Goal: Transaction & Acquisition: Purchase product/service

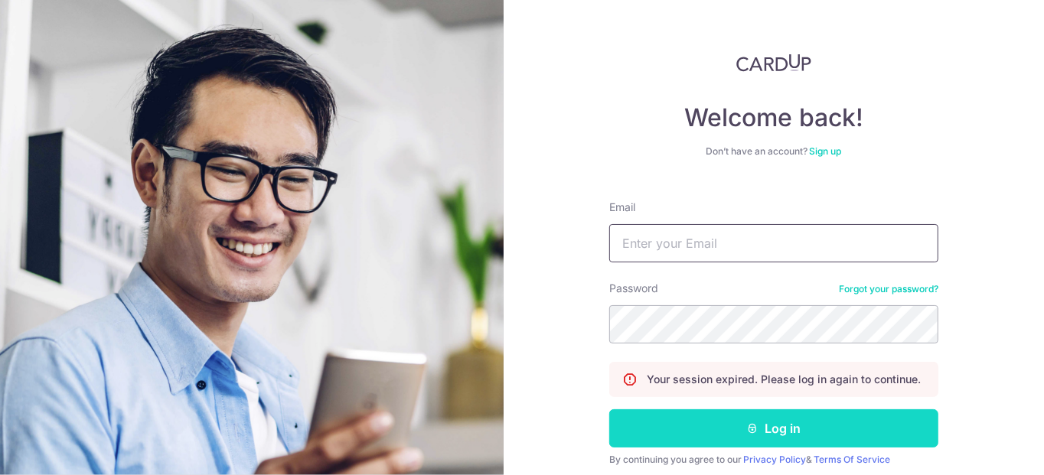
type input "[PERSON_NAME][EMAIL_ADDRESS][DOMAIN_NAME]"
click at [756, 430] on button "Log in" at bounding box center [773, 429] width 329 height 38
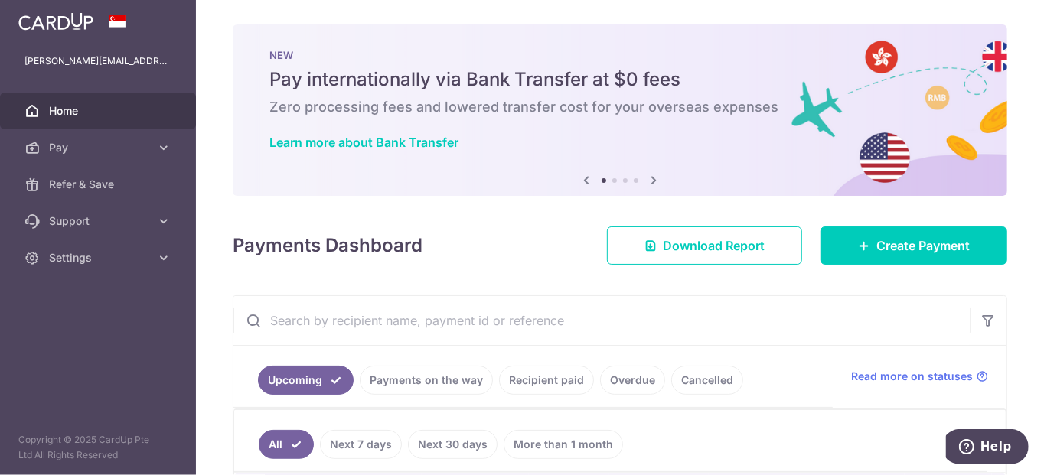
click at [651, 181] on icon at bounding box center [654, 180] width 18 height 19
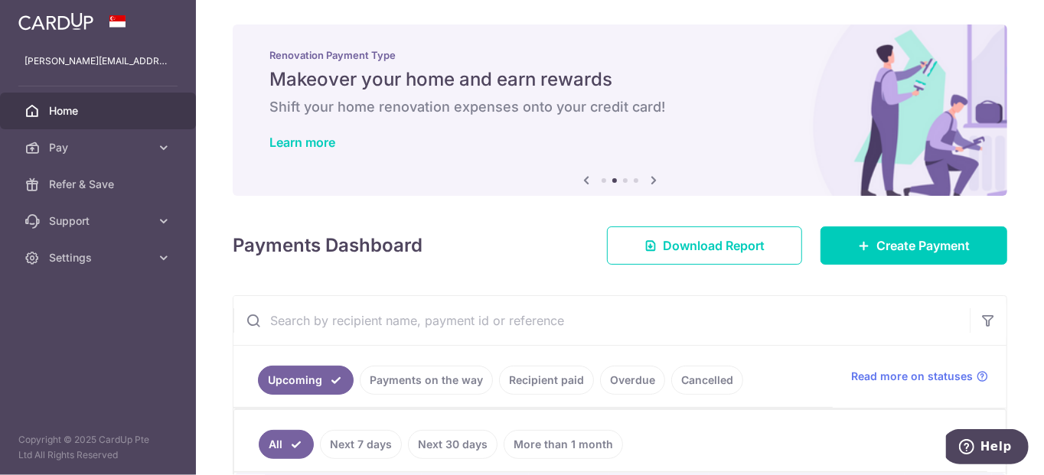
click at [651, 181] on icon at bounding box center [654, 180] width 18 height 19
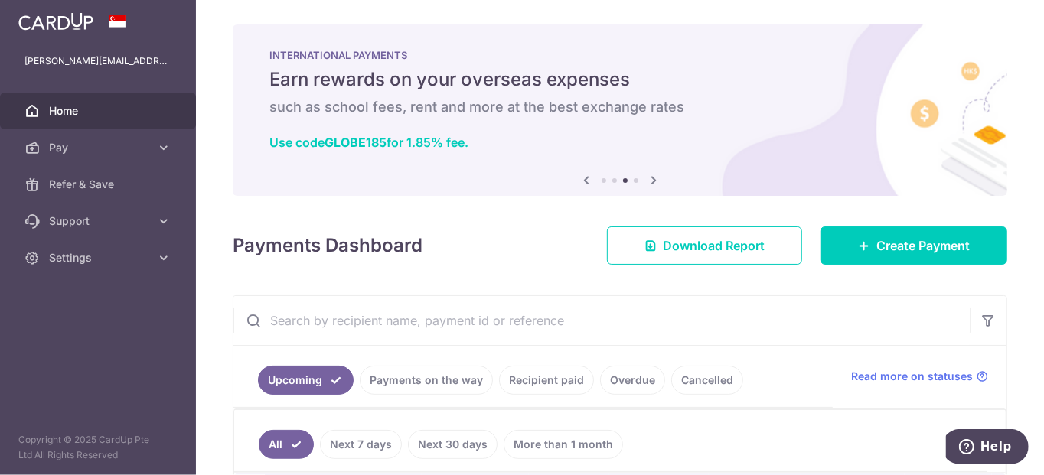
click at [651, 181] on icon at bounding box center [654, 180] width 18 height 19
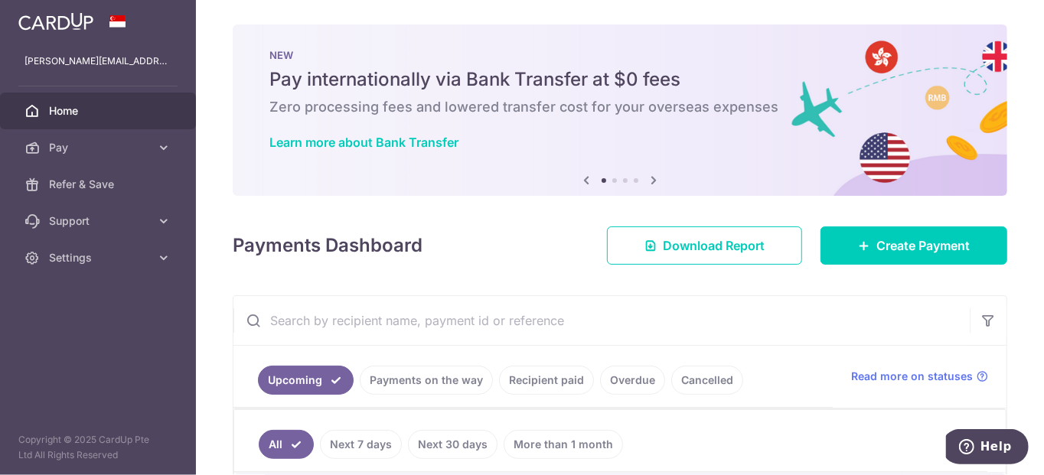
click at [465, 265] on div "× Pause Schedule Pause all future payments in this series Pause just this one p…" at bounding box center [620, 237] width 848 height 475
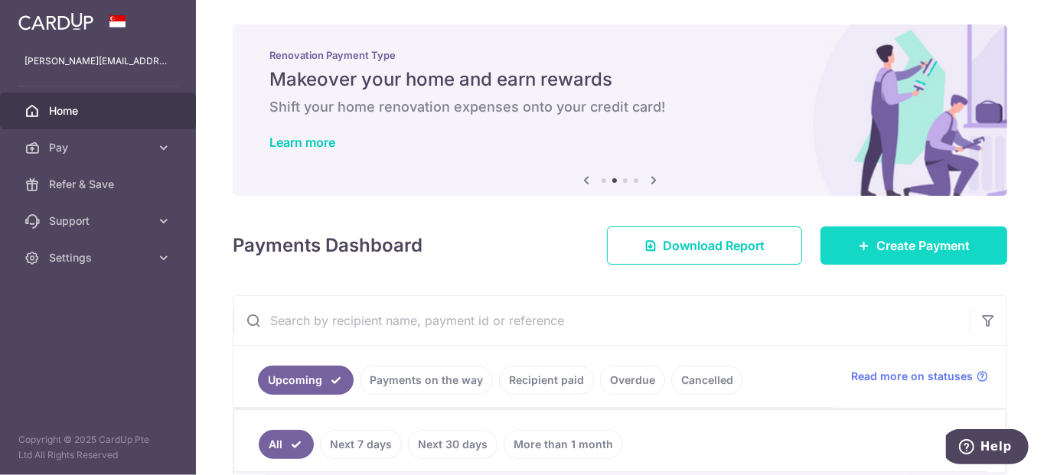
click at [877, 240] on span "Create Payment" at bounding box center [923, 246] width 93 height 18
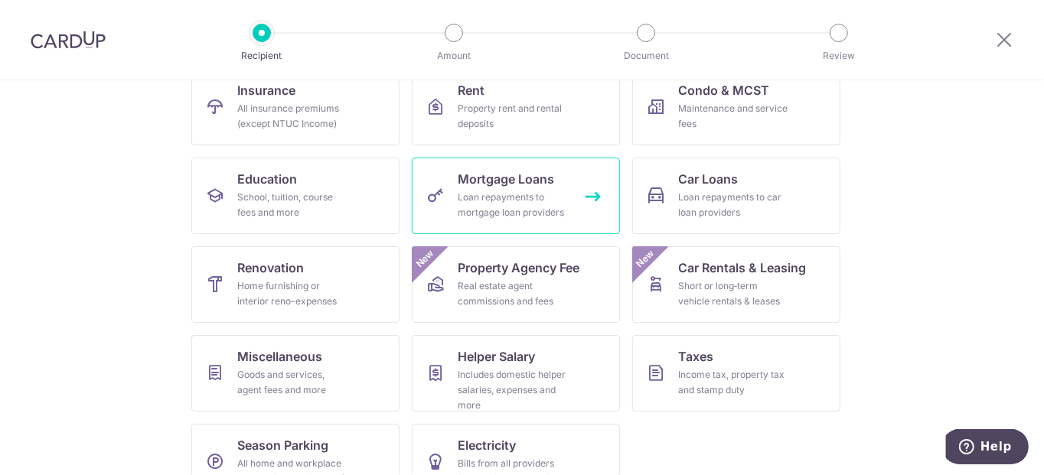
scroll to position [208, 0]
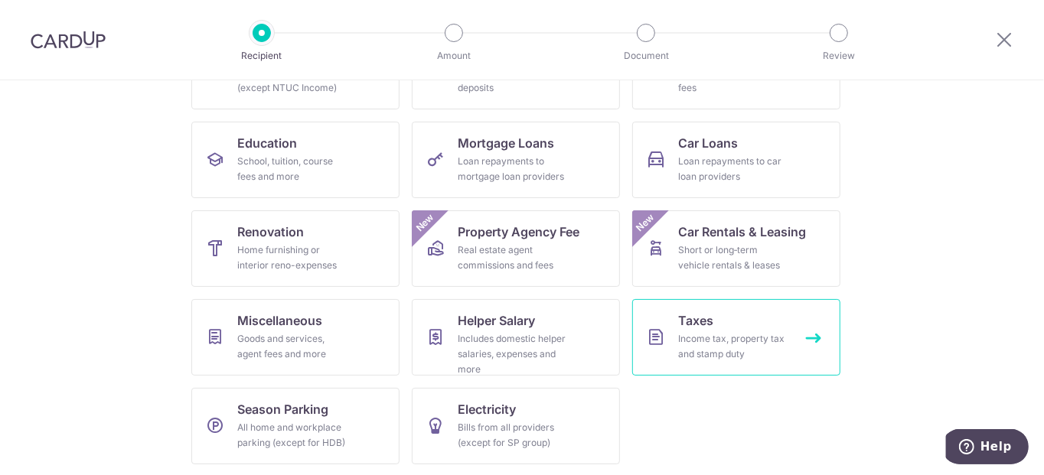
click at [691, 320] on span "Taxes" at bounding box center [695, 321] width 35 height 18
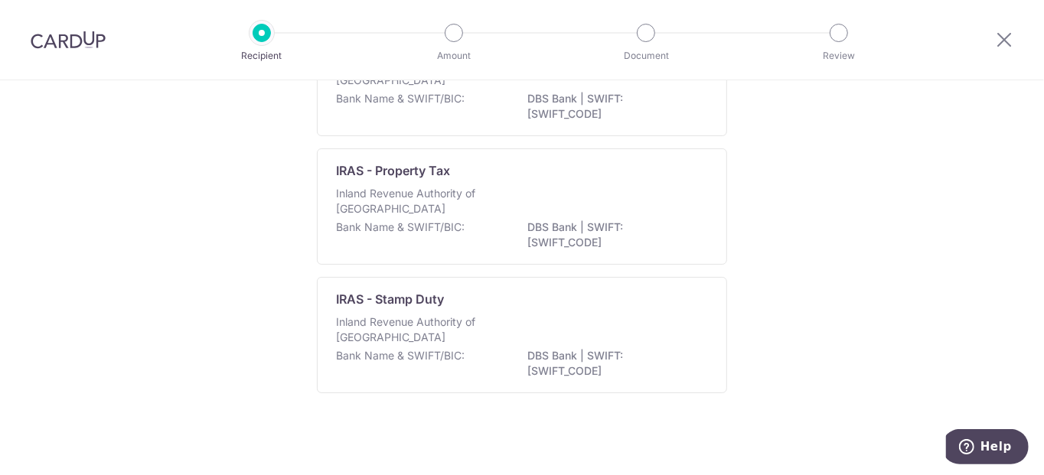
scroll to position [62, 0]
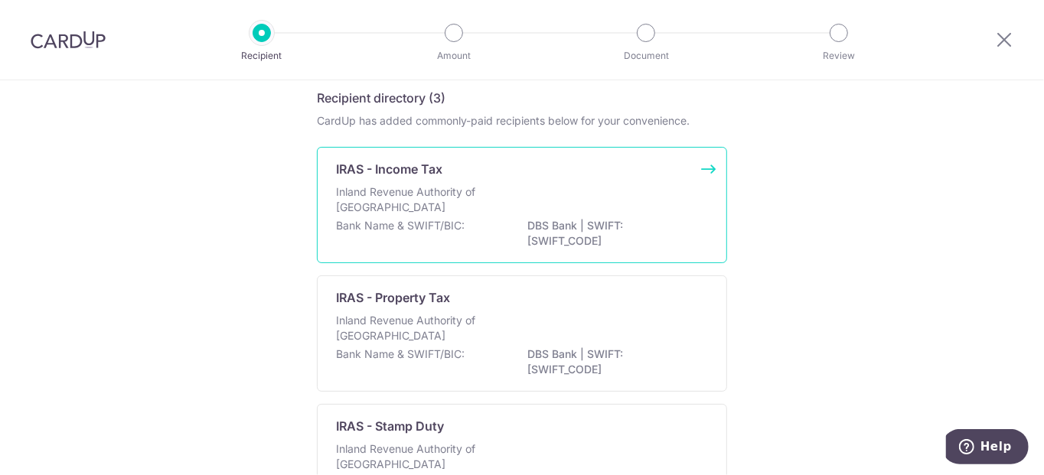
click at [654, 188] on div "Inland Revenue Authority of Singapore" at bounding box center [522, 202] width 372 height 34
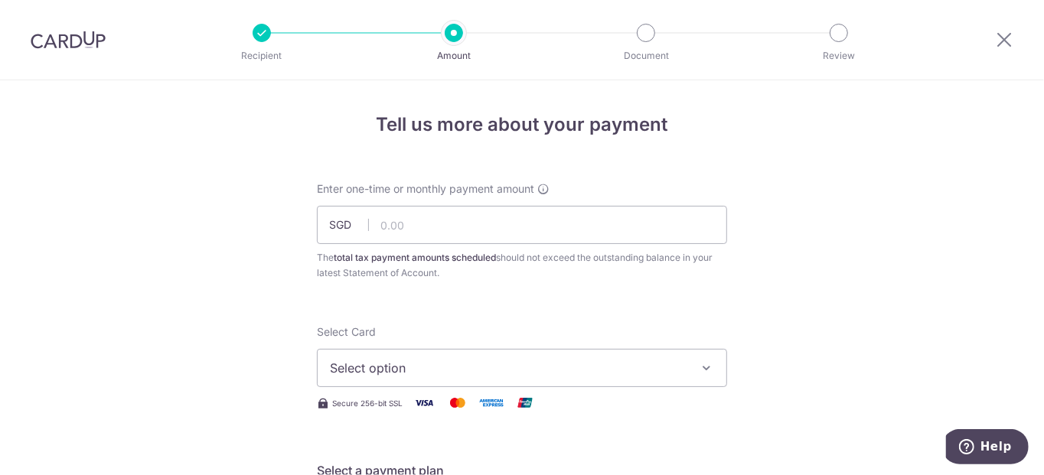
scroll to position [127, 0]
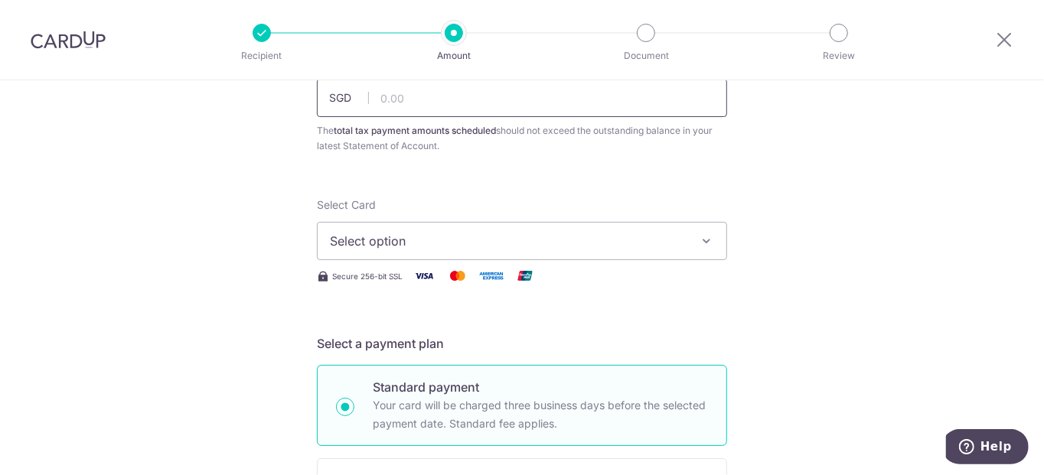
click at [521, 100] on input "text" at bounding box center [522, 98] width 410 height 38
type input "160,000.00"
click at [458, 238] on span "Select option" at bounding box center [508, 241] width 357 height 18
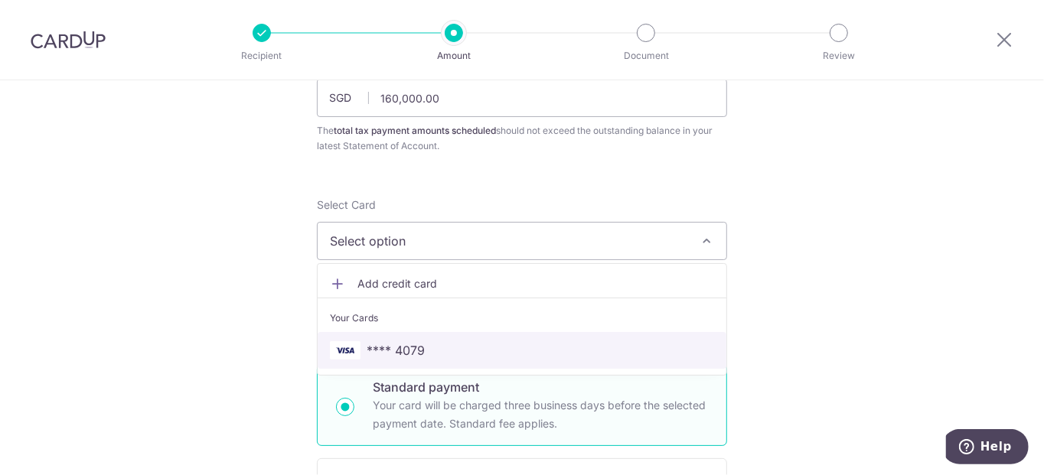
click at [410, 346] on span "**** 4079" at bounding box center [396, 350] width 58 height 18
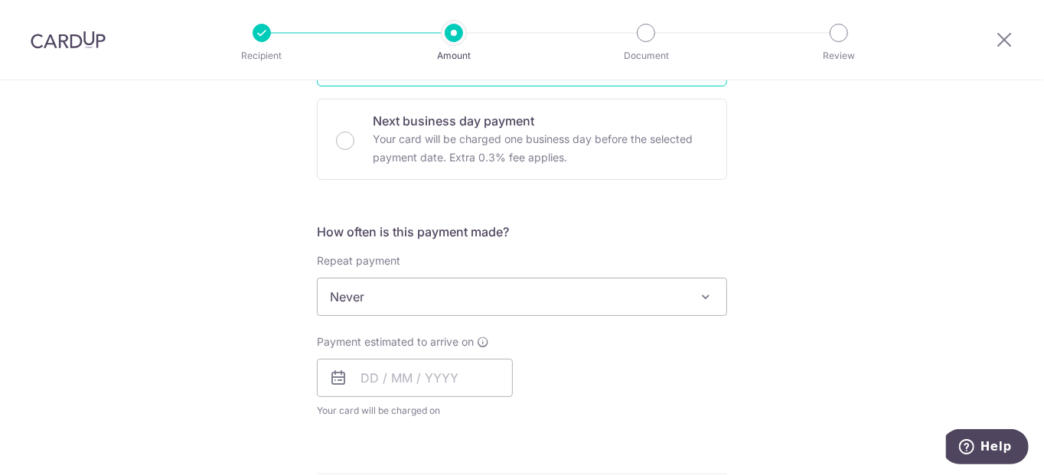
scroll to position [510, 0]
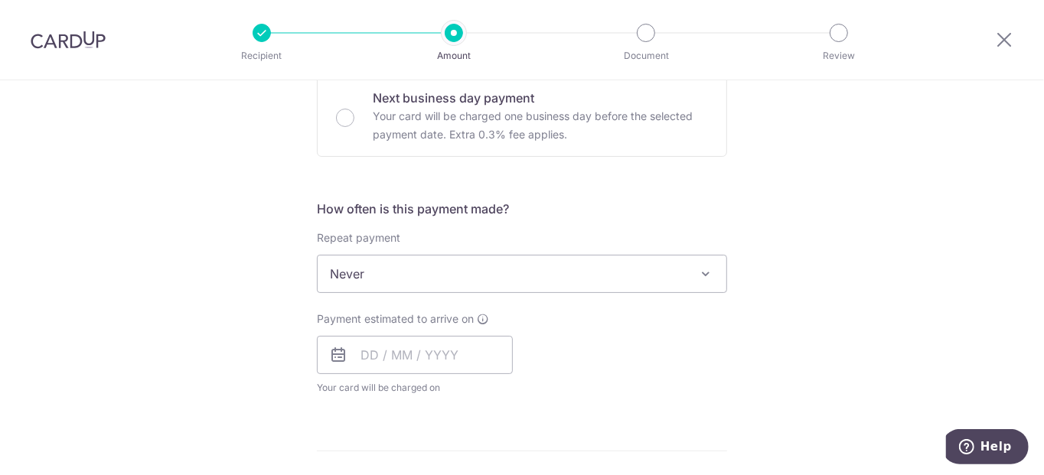
click at [602, 350] on div "Payment estimated to arrive on Your card will be charged on for the first payme…" at bounding box center [522, 354] width 429 height 84
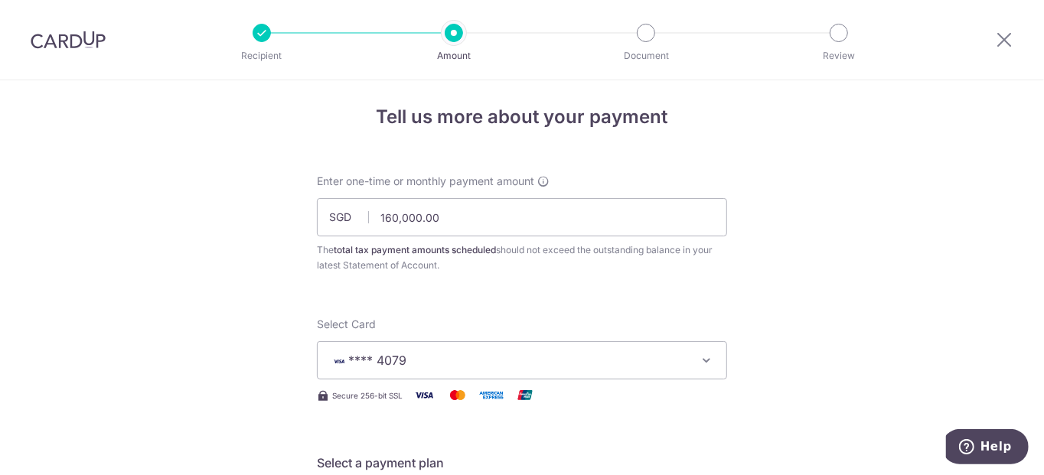
scroll to position [0, 0]
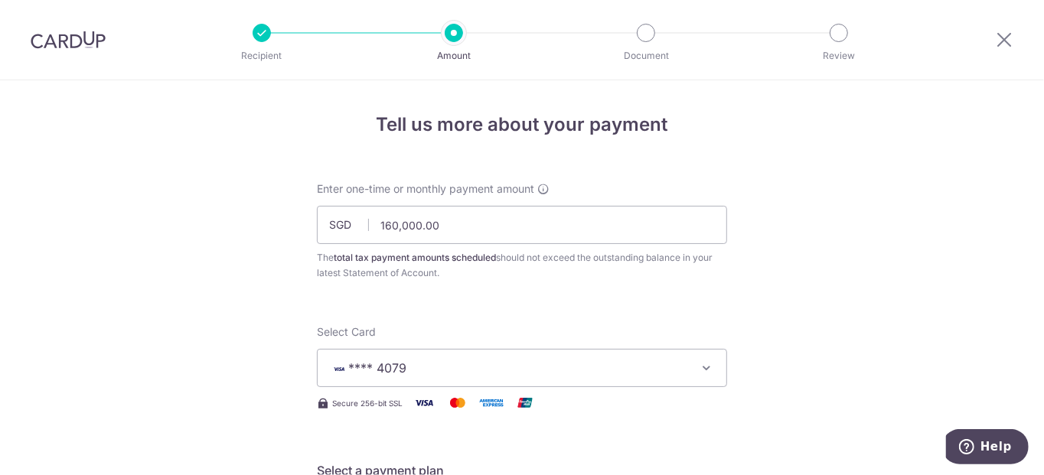
drag, startPoint x: 757, startPoint y: 162, endPoint x: 809, endPoint y: 132, distance: 59.6
drag, startPoint x: 809, startPoint y: 132, endPoint x: 867, endPoint y: 138, distance: 58.4
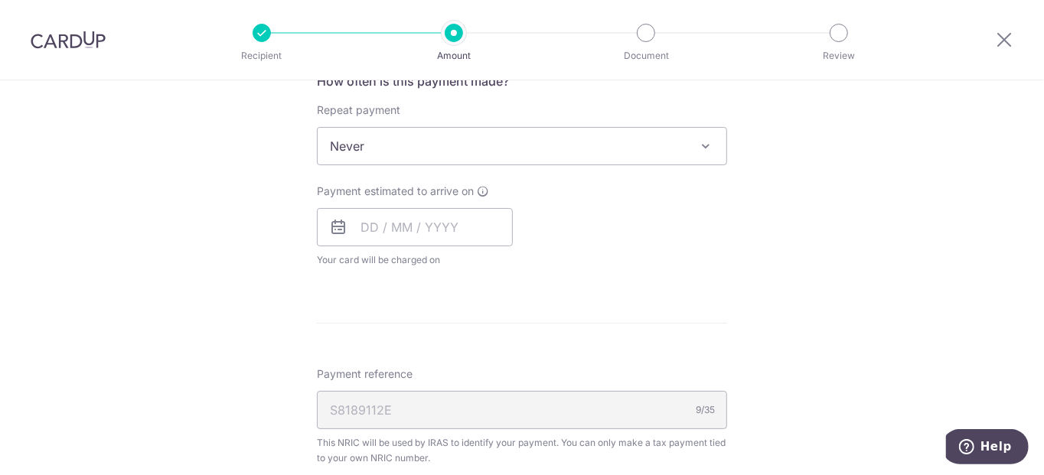
scroll to position [766, 0]
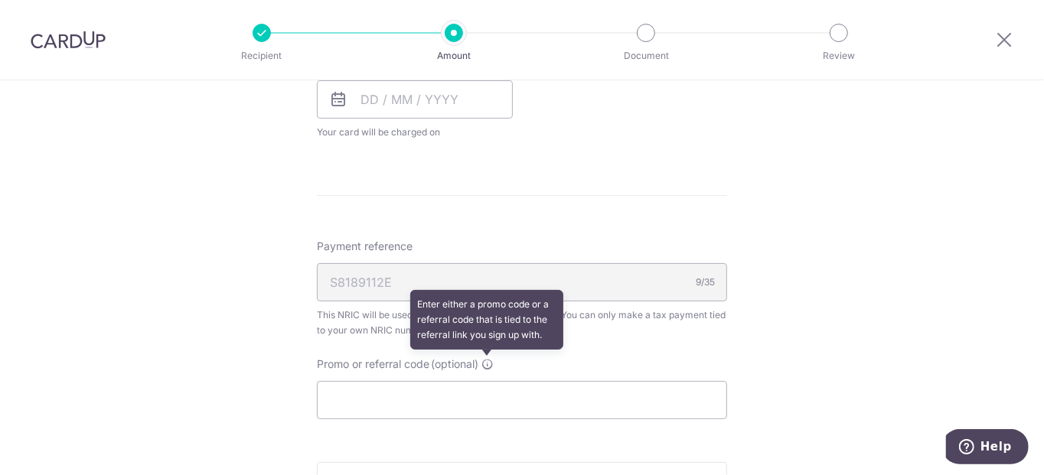
click at [488, 364] on icon at bounding box center [488, 364] width 12 height 12
click at [488, 381] on input "Promo or referral code (optional) Enter either a promo code or a referral code …" at bounding box center [522, 400] width 410 height 38
